Goal: Communication & Community: Answer question/provide support

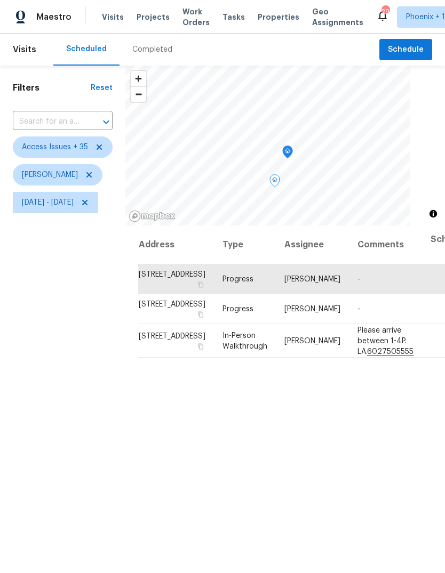
scroll to position [103, 0]
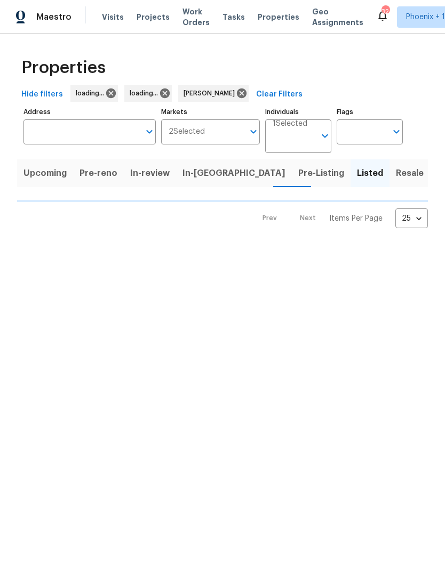
click at [298, 173] on span "Pre-Listing" at bounding box center [321, 173] width 46 height 15
click at [194, 174] on span "In-reno" at bounding box center [233, 173] width 103 height 15
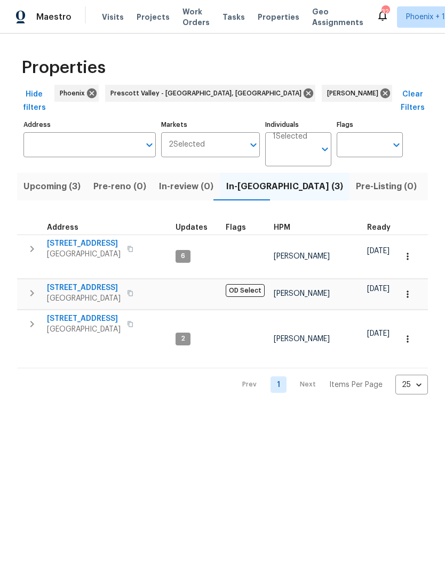
click at [36, 318] on icon "button" at bounding box center [32, 324] width 13 height 13
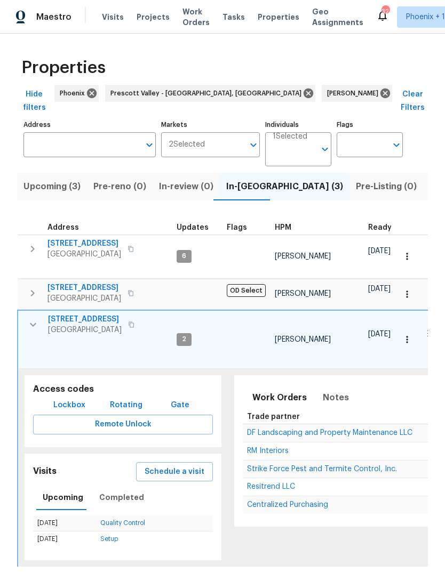
click at [259, 447] on span "RM Interiors" at bounding box center [268, 450] width 42 height 7
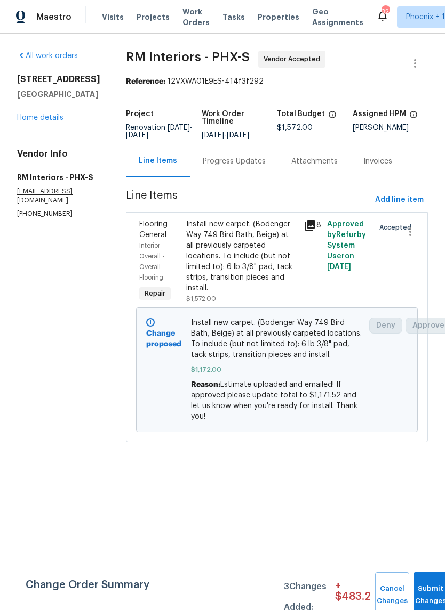
click at [225, 160] on div "Progress Updates" at bounding box center [234, 161] width 63 height 11
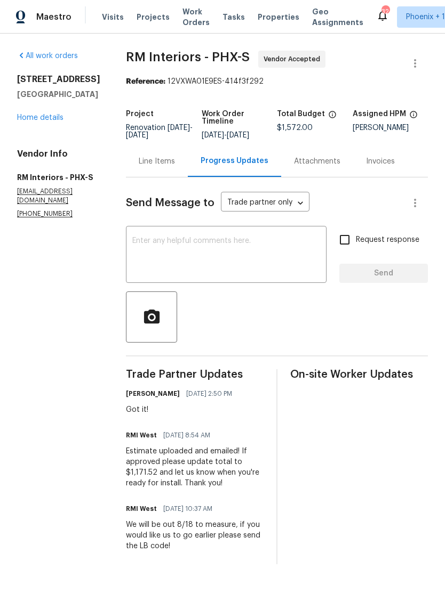
click at [229, 245] on textarea at bounding box center [226, 255] width 188 height 37
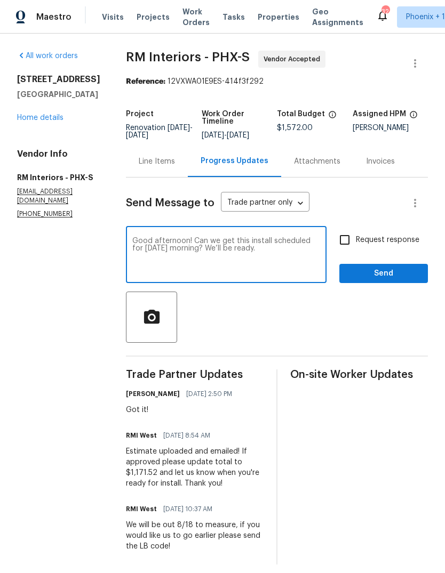
type textarea "Good afternoon! Can we get this install scheduled for [DATE] morning? We’ll be …"
click at [392, 276] on span "Send" at bounding box center [383, 273] width 71 height 13
